Goal: Use online tool/utility: Use online tool/utility

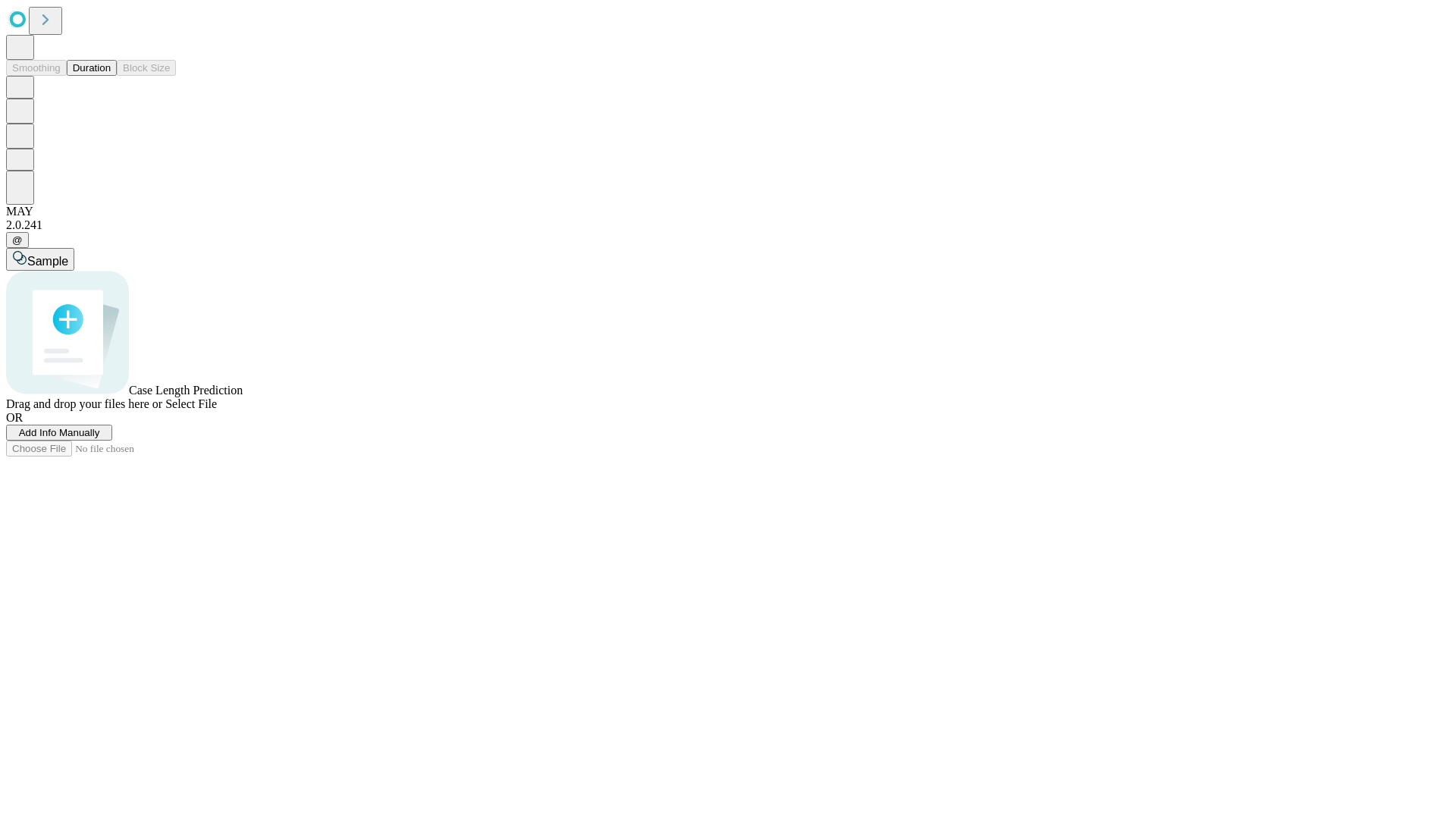
click at [111, 76] on button "Duration" at bounding box center [92, 68] width 50 height 16
click at [217, 410] on span "Select File" at bounding box center [191, 403] width 52 height 13
